Goal: Complete application form: Complete application form

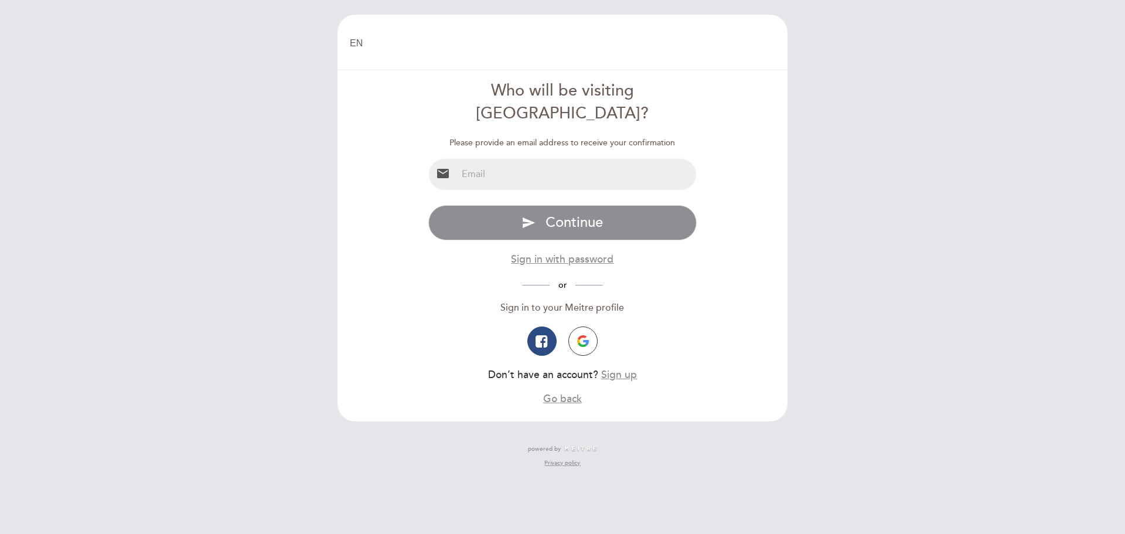
click at [539, 159] on input "email" at bounding box center [577, 174] width 240 height 31
type input "[EMAIL_ADDRESS][DOMAIN_NAME]"
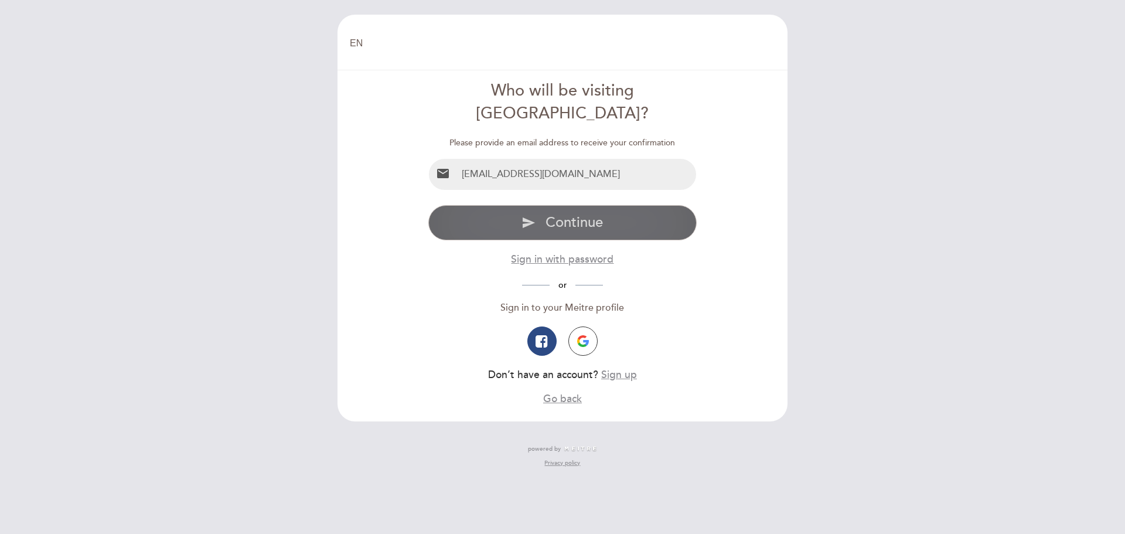
click at [546, 214] on span "Continue" at bounding box center [574, 222] width 57 height 17
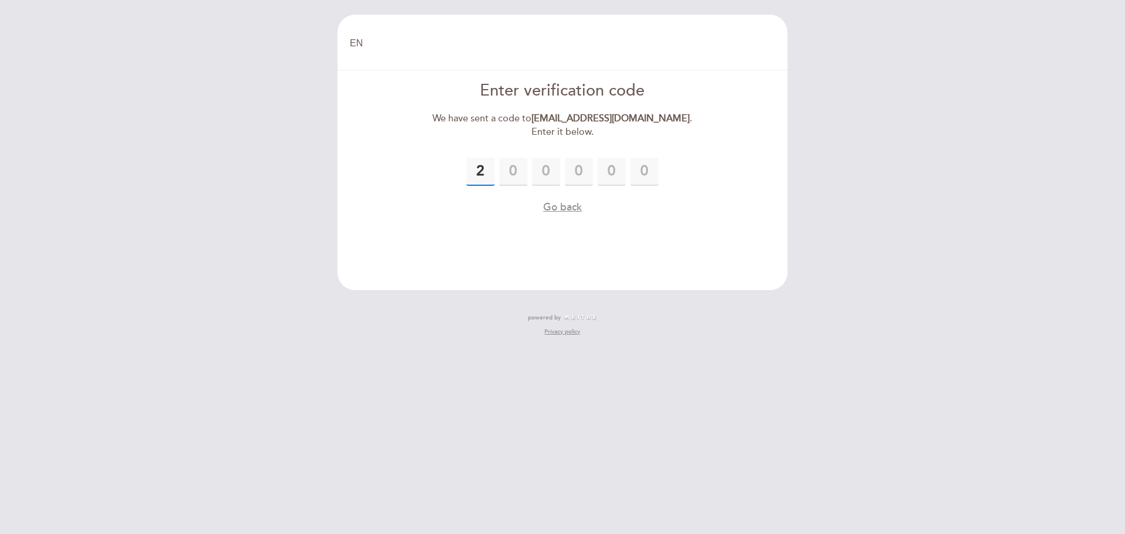
type input "2"
type input "9"
type input "7"
type input "2"
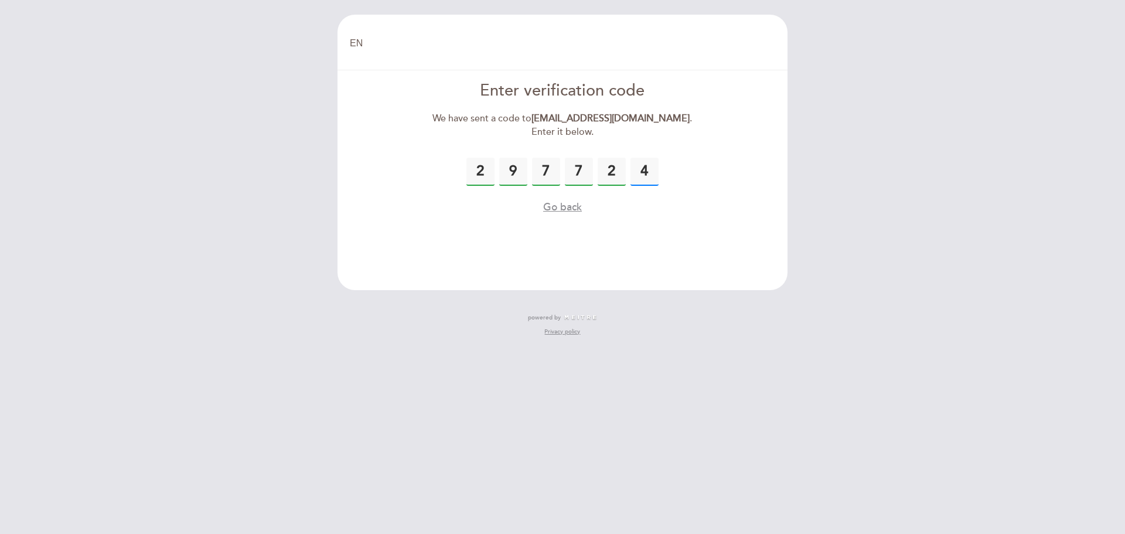
type input "4"
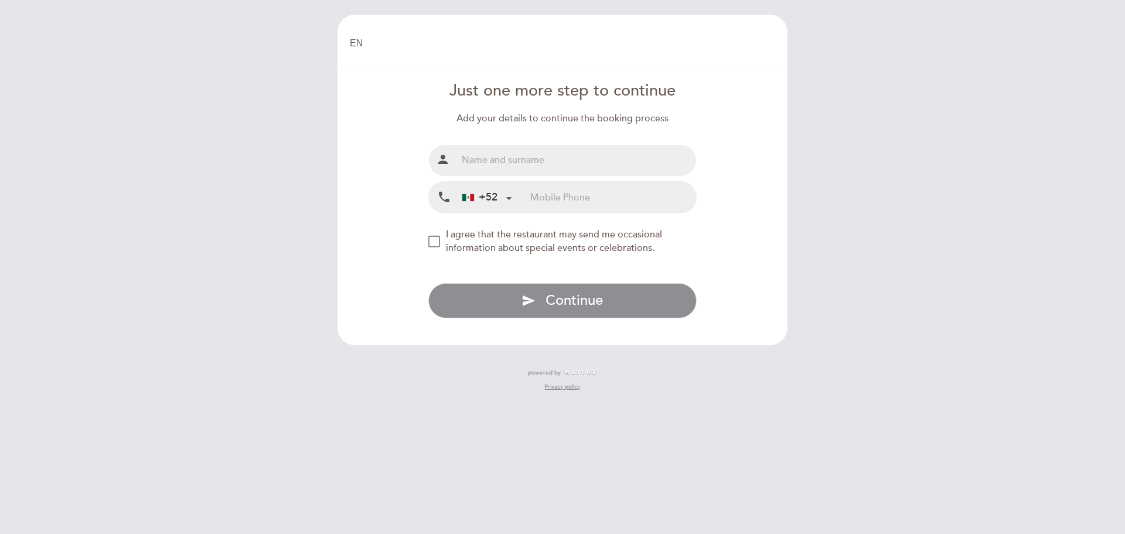
click at [544, 156] on input "text" at bounding box center [577, 160] width 240 height 31
type input "[PERSON_NAME]"
click at [552, 204] on input "tel" at bounding box center [613, 197] width 166 height 31
type input "5552137517"
click at [433, 243] on div "NEW_MODAL_AGREE_RESTAURANT_SEND_OCCASIONAL_INFO" at bounding box center [434, 242] width 12 height 12
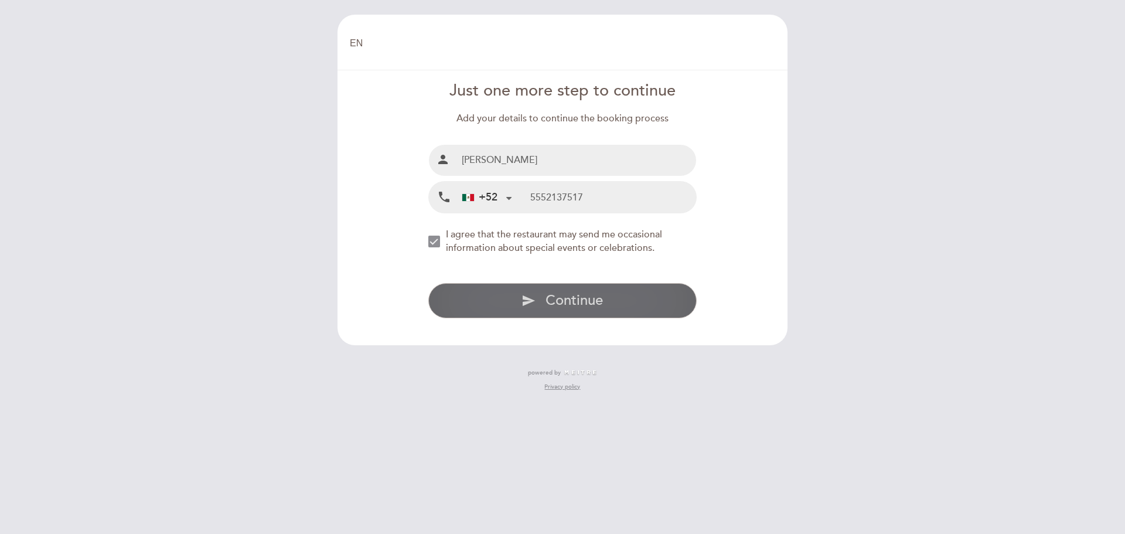
click at [516, 292] on button "send Continue" at bounding box center [562, 300] width 269 height 35
